Goal: Find specific page/section: Find specific page/section

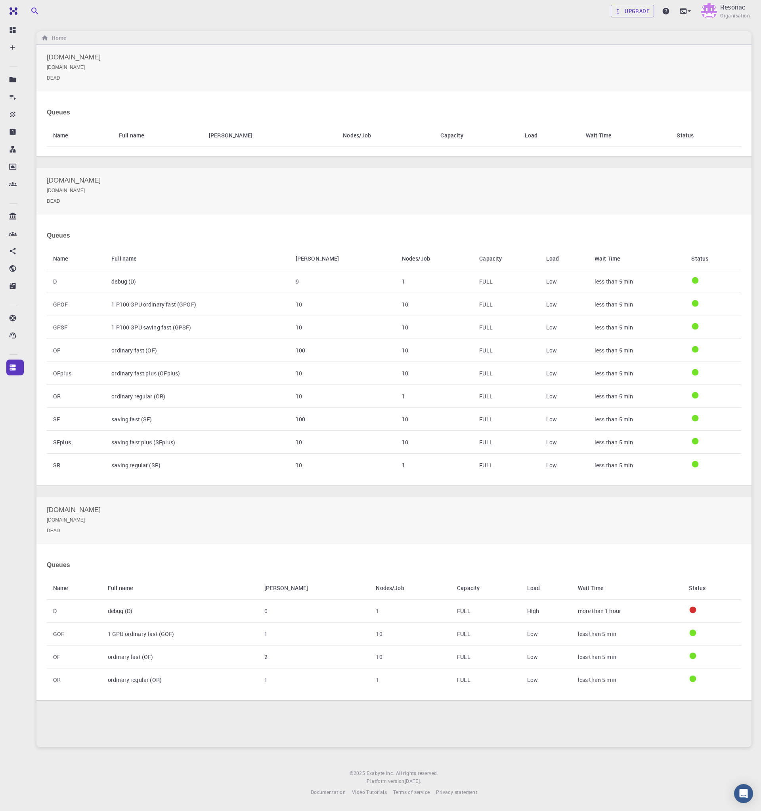
click at [288, 57] on h2 "[DOMAIN_NAME] [DOMAIN_NAME] DEAD" at bounding box center [394, 68] width 694 height 28
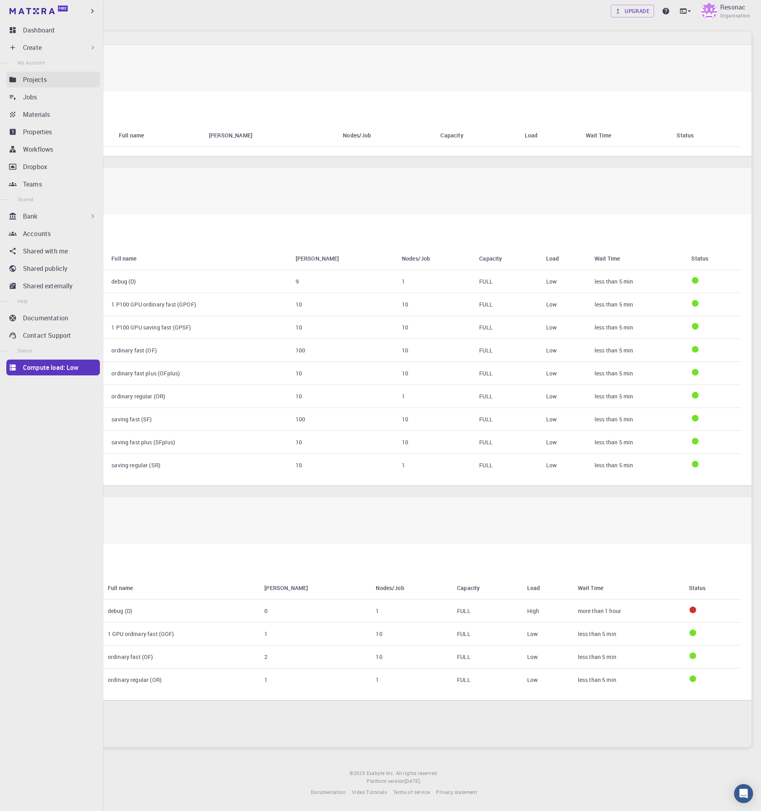
click at [42, 85] on link "Projects" at bounding box center [53, 80] width 94 height 16
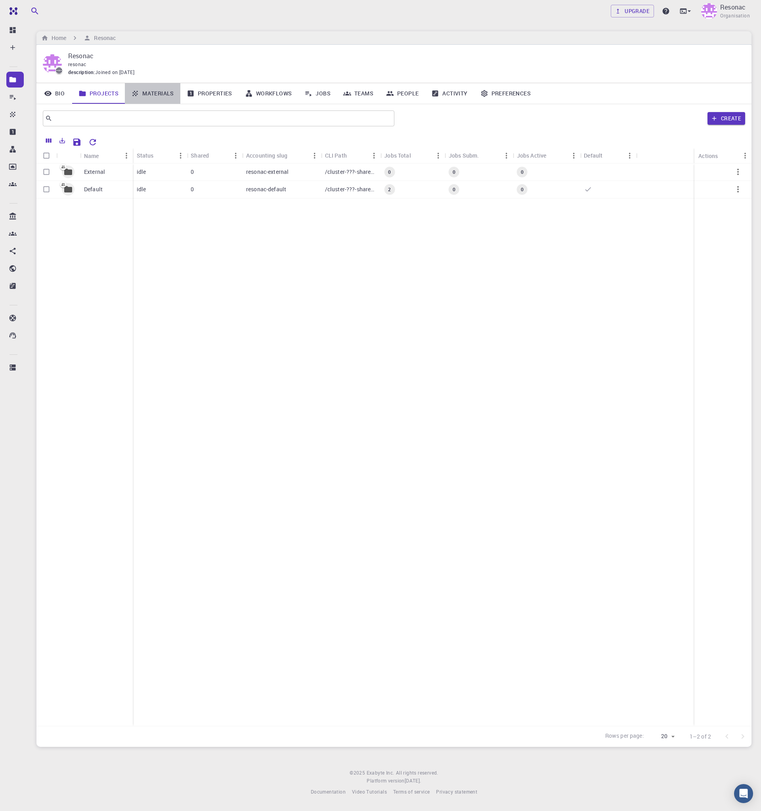
click at [162, 96] on link "Materials" at bounding box center [152, 93] width 55 height 21
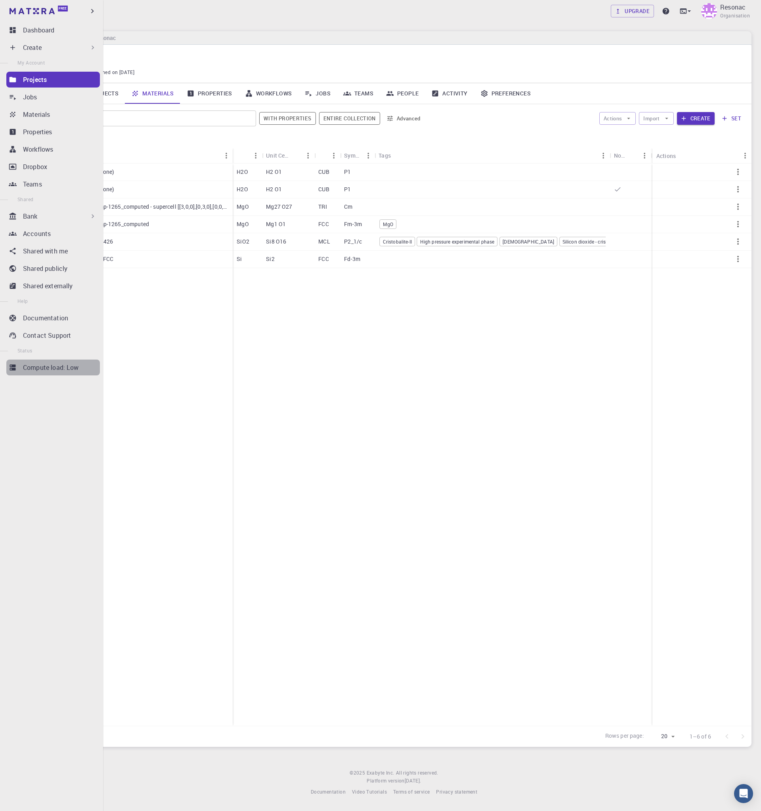
click at [58, 373] on link "Compute load: Low" at bounding box center [53, 368] width 94 height 16
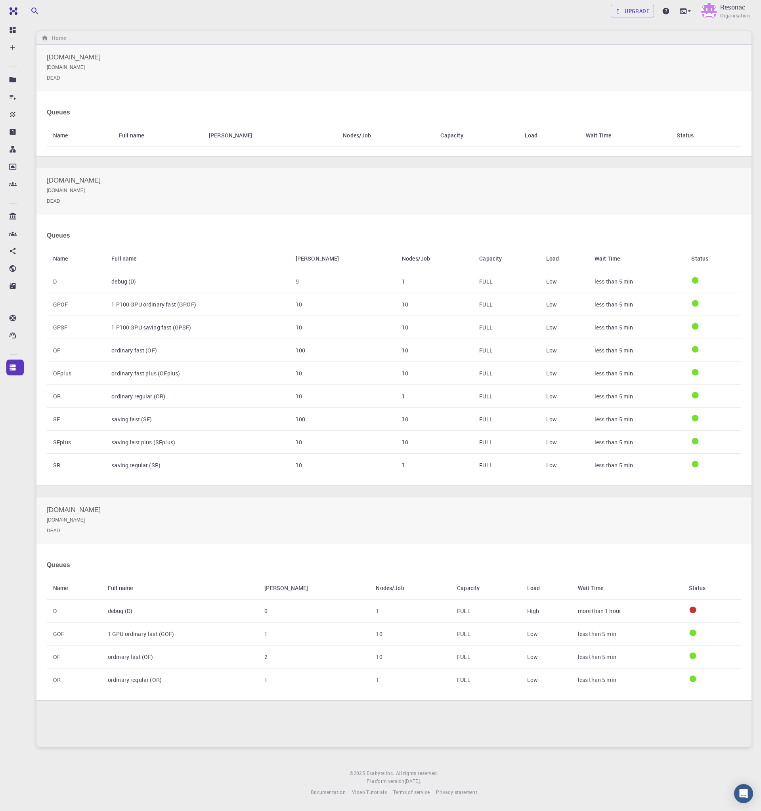
drag, startPoint x: 49, startPoint y: 509, endPoint x: 206, endPoint y: 509, distance: 157.3
click at [206, 509] on h2 "[DOMAIN_NAME] [DOMAIN_NAME] DEAD" at bounding box center [394, 521] width 694 height 28
click at [302, 496] on div "[DOMAIN_NAME] [DOMAIN_NAME] DEAD Queues Name Full name Max Nodes Nodes/Job Capa…" at bounding box center [393, 379] width 715 height 668
click at [485, 24] on div "Upgrade Resonac Organisation Home [DOMAIN_NAME] [DOMAIN_NAME] DEAD Queues Name …" at bounding box center [394, 404] width 734 height 809
